Goal: Transaction & Acquisition: Purchase product/service

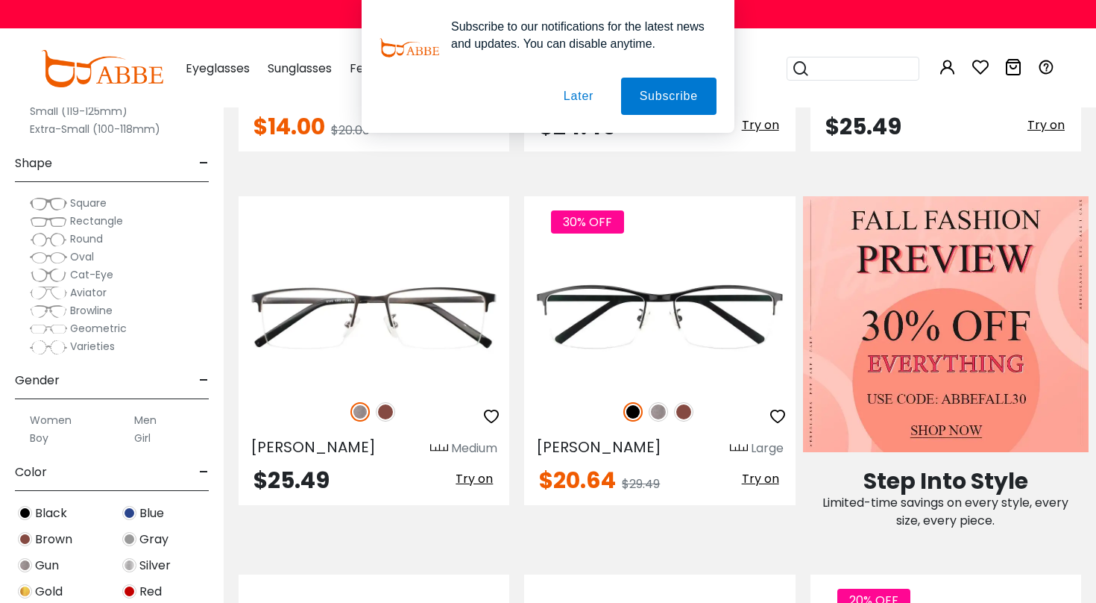
scroll to position [597, 0]
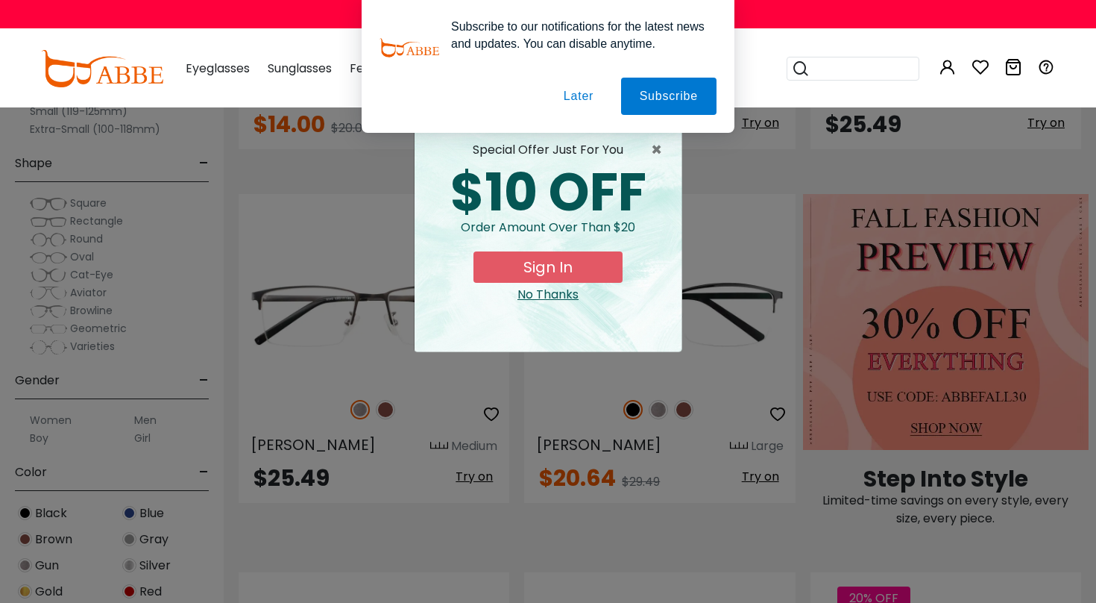
click at [556, 289] on div "No Thanks" at bounding box center [548, 295] width 243 height 18
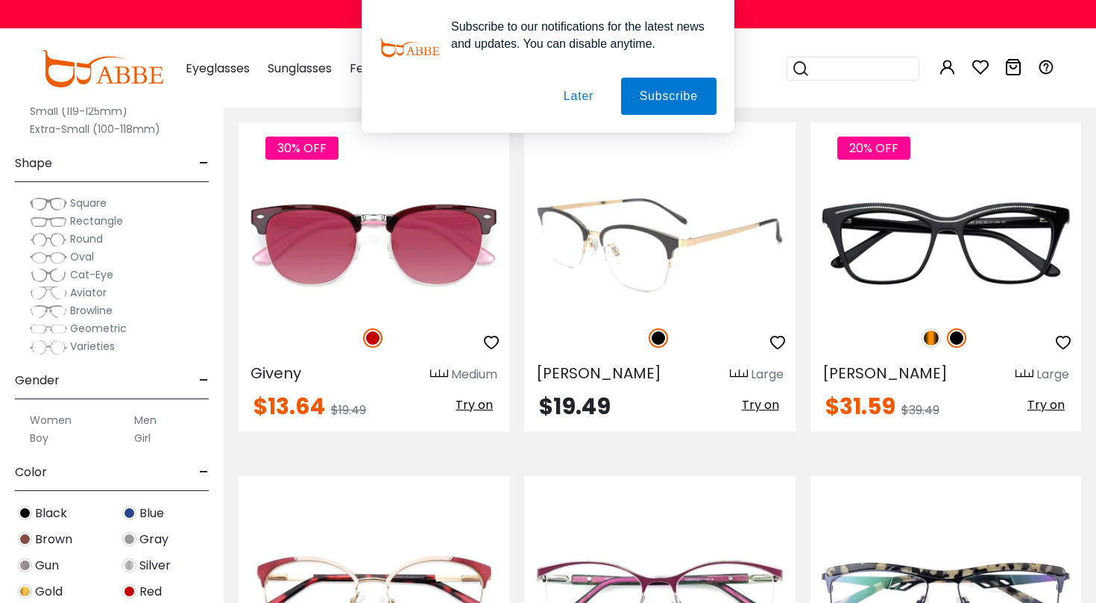
scroll to position [3908, 0]
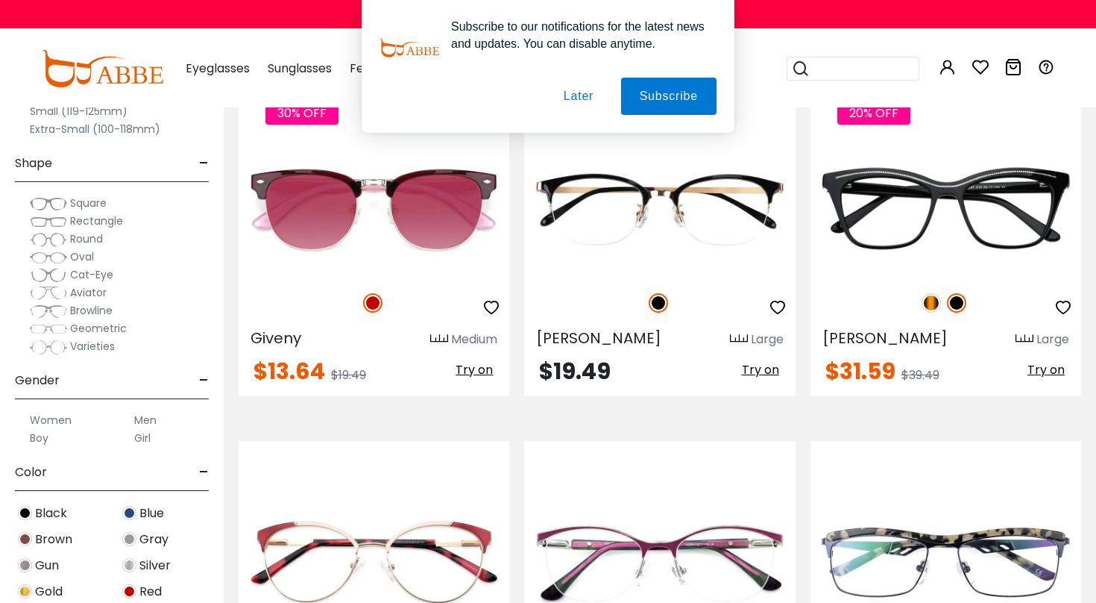
click at [143, 415] on label "Men" at bounding box center [145, 420] width 22 height 18
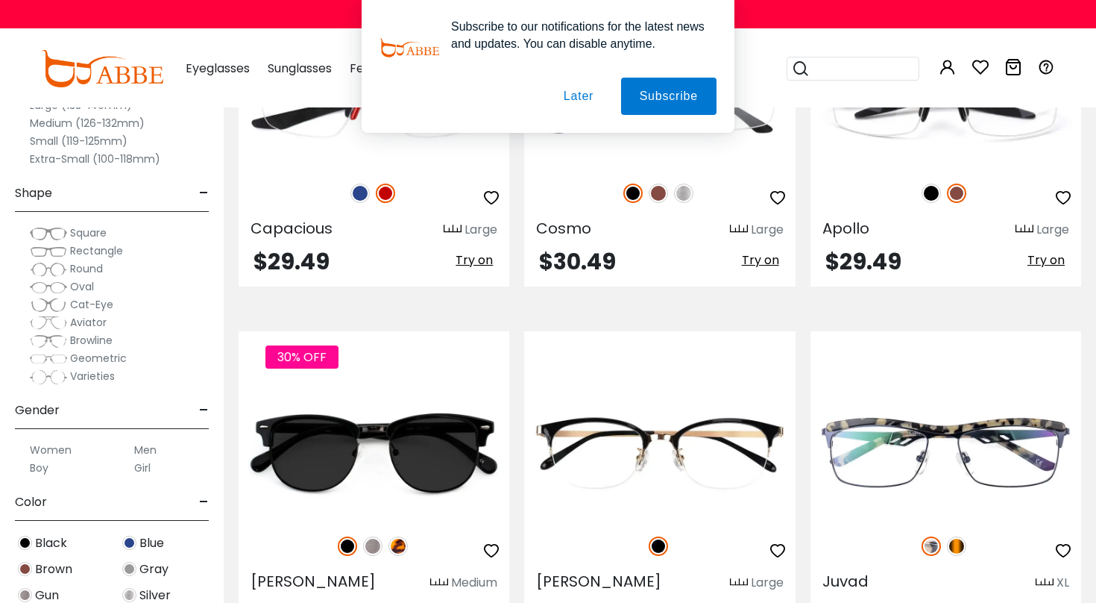
scroll to position [2744, 0]
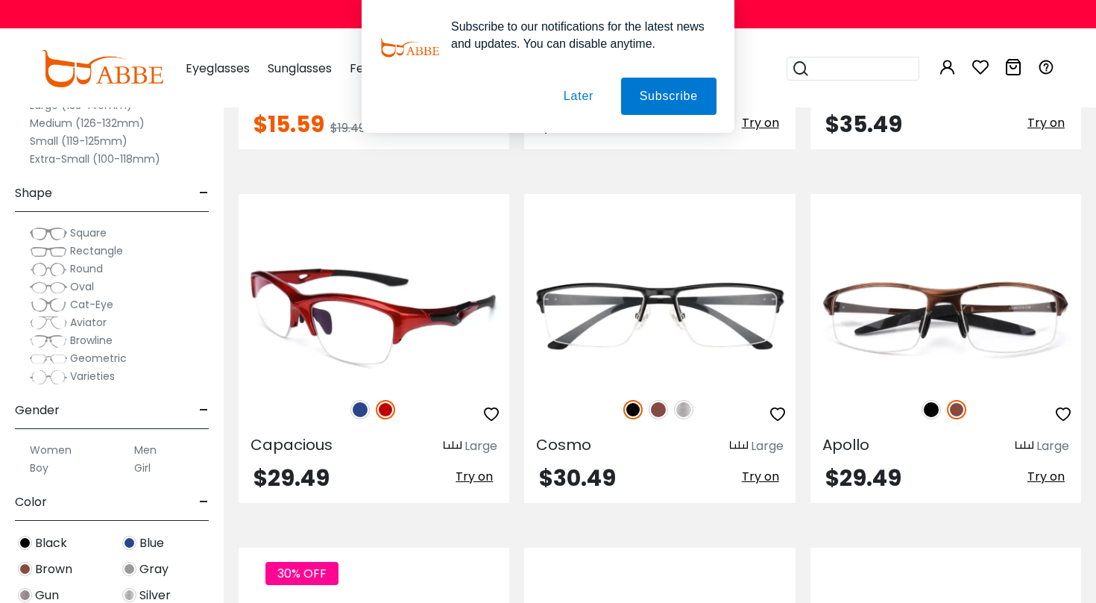
click at [363, 410] on img at bounding box center [360, 409] width 19 height 19
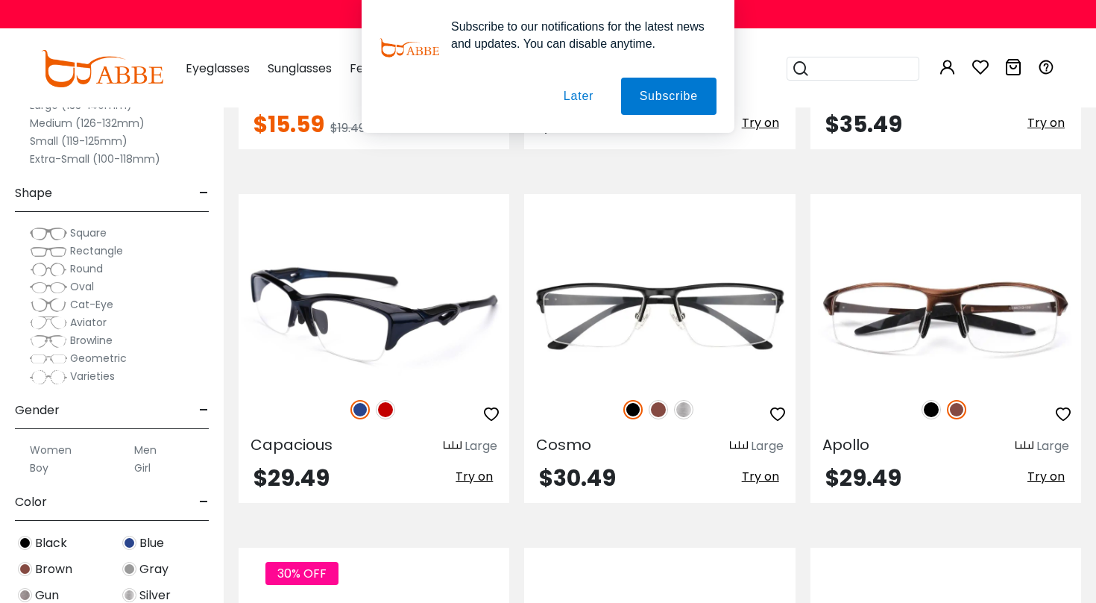
click at [392, 409] on img at bounding box center [385, 409] width 19 height 19
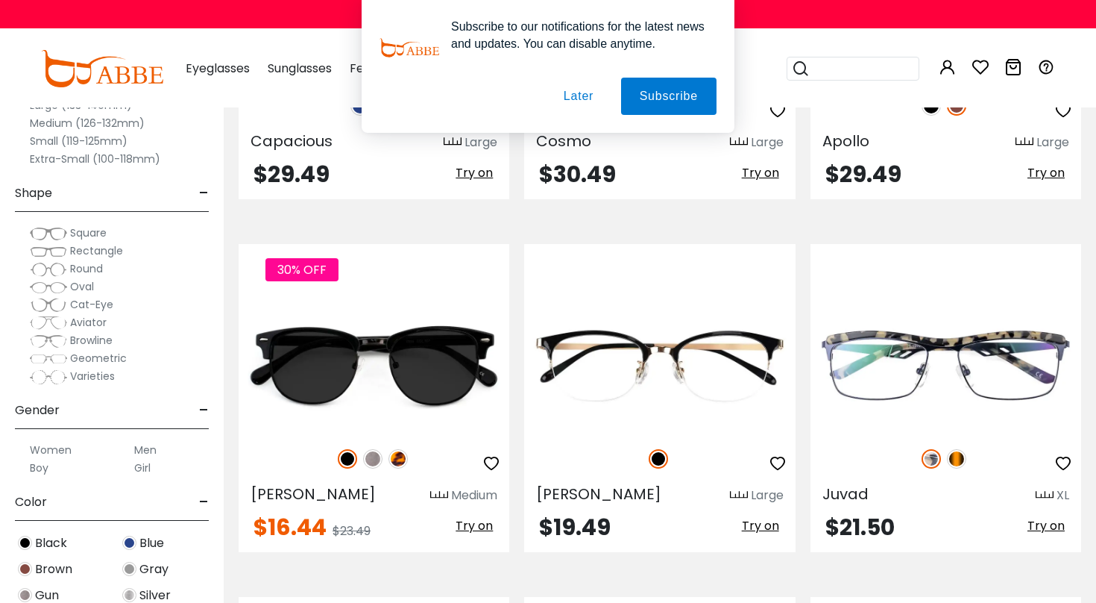
scroll to position [3051, 0]
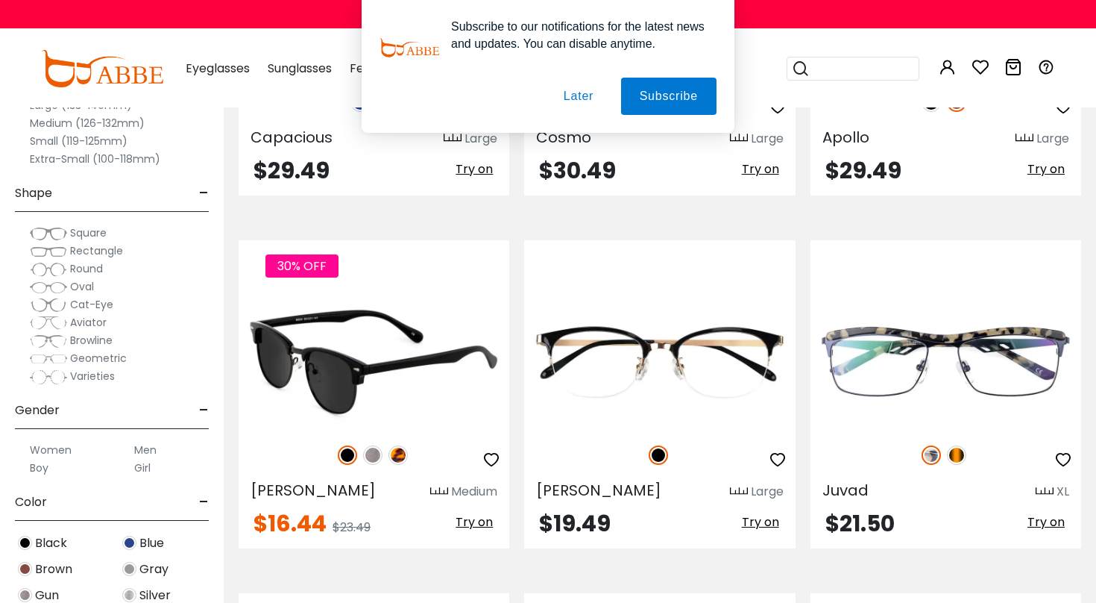
click at [374, 456] on img at bounding box center [372, 454] width 19 height 19
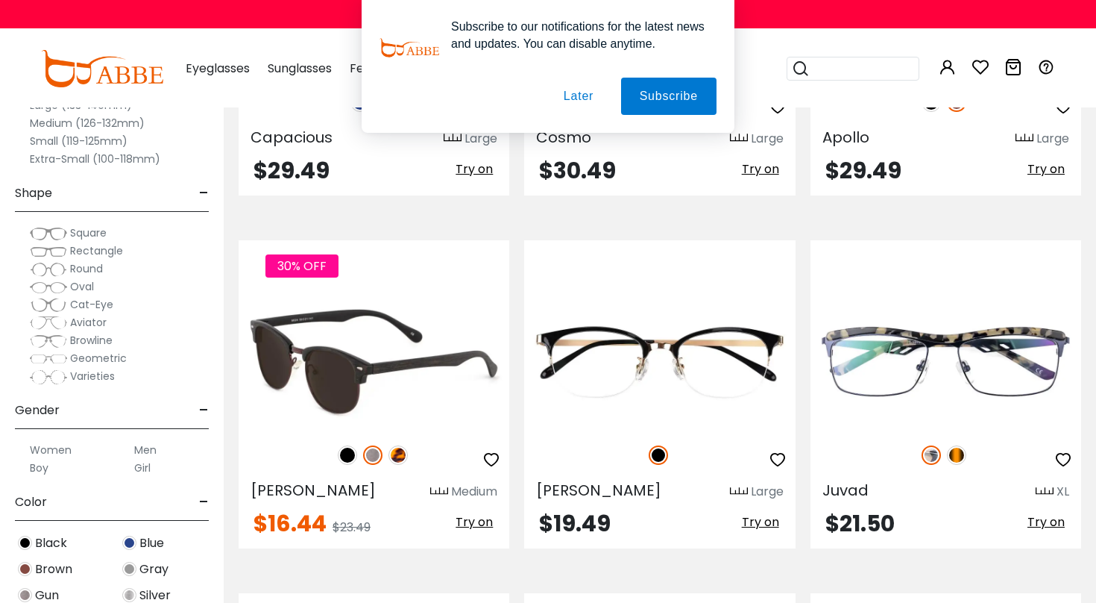
click at [401, 456] on img at bounding box center [398, 454] width 19 height 19
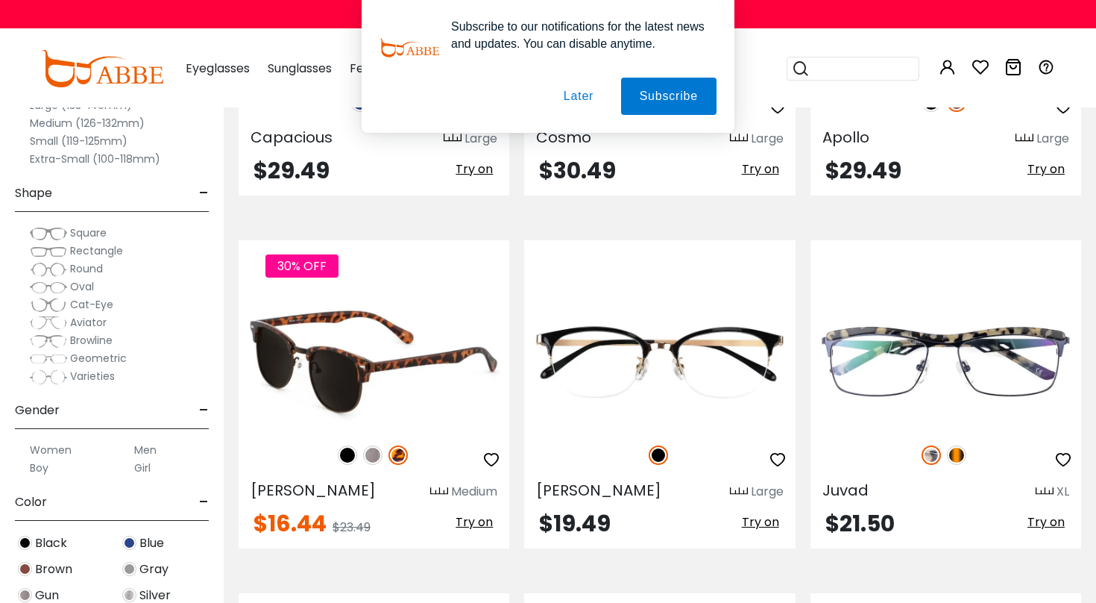
click at [349, 459] on img at bounding box center [347, 454] width 19 height 19
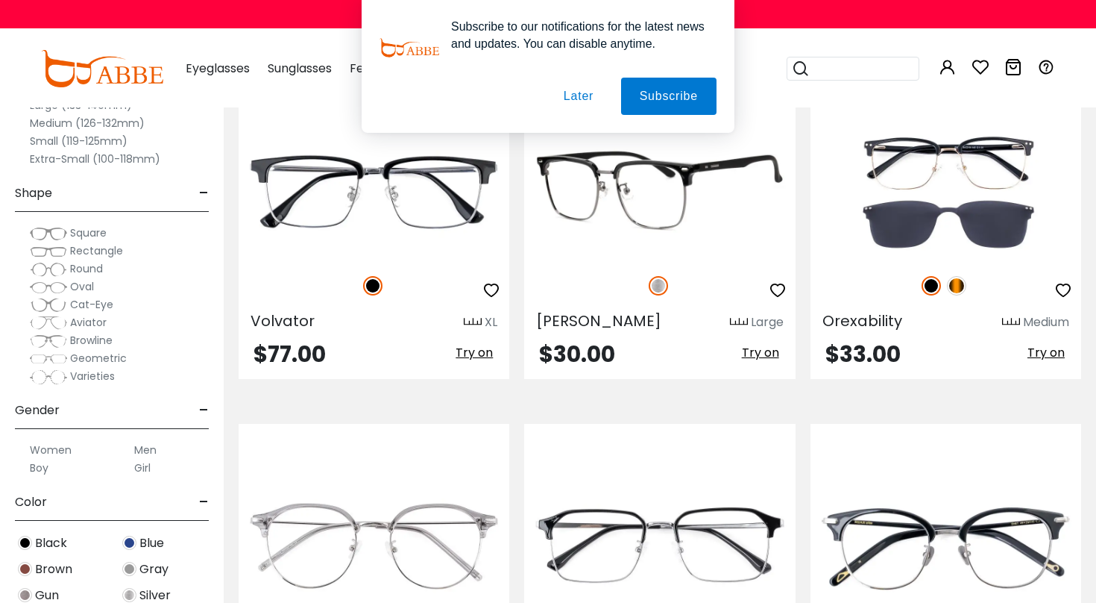
scroll to position [4280, 0]
